Goal: Understand site structure: Understand site structure

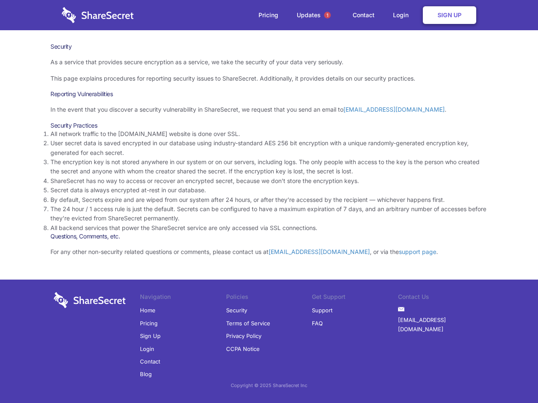
click at [269, 202] on li "By default, Secrets expire and are wiped from our system after 24 hours, or aft…" at bounding box center [268, 199] width 437 height 9
click at [327, 15] on span "1" at bounding box center [327, 15] width 7 height 7
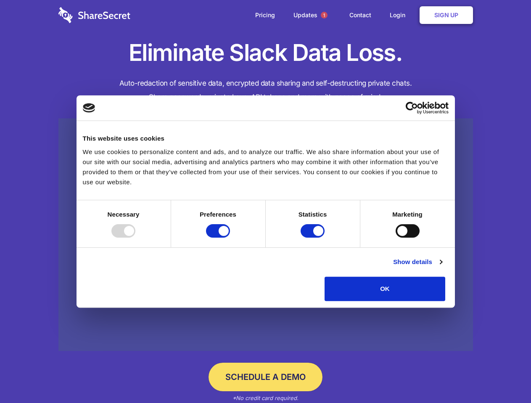
click at [135, 238] on div at bounding box center [123, 230] width 24 height 13
click at [230, 238] on input "Preferences" at bounding box center [218, 230] width 24 height 13
checkbox input "false"
click at [313, 238] on input "Statistics" at bounding box center [312, 230] width 24 height 13
checkbox input "false"
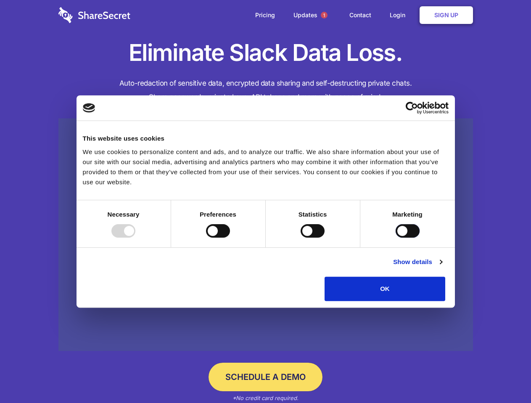
click at [395, 238] on input "Marketing" at bounding box center [407, 230] width 24 height 13
checkbox input "true"
click at [441, 267] on link "Show details" at bounding box center [417, 262] width 49 height 10
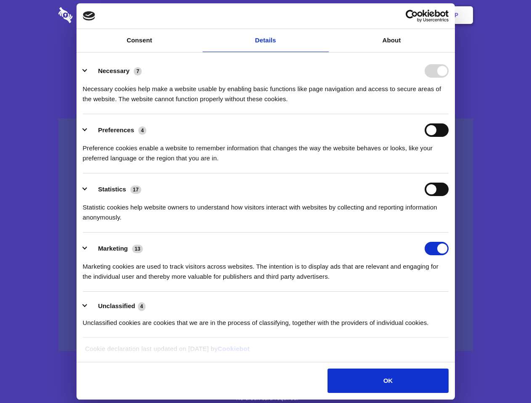
click at [448, 114] on li "Necessary 7 Necessary cookies help make a website usable by enabling basic func…" at bounding box center [265, 84] width 365 height 59
click at [323, 15] on span "1" at bounding box center [323, 15] width 7 height 7
